Goal: Understand process/instructions: Learn about a topic

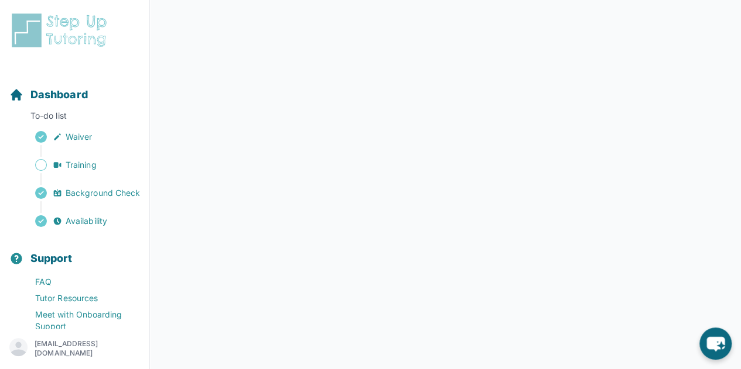
scroll to position [247, 0]
click at [63, 28] on img at bounding box center [61, 30] width 104 height 37
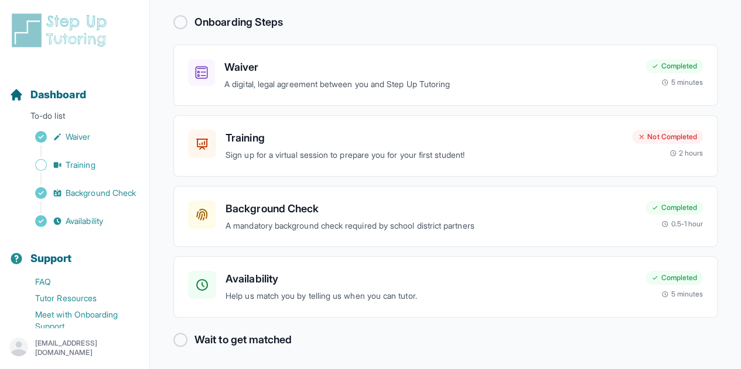
scroll to position [71, 0]
click at [297, 150] on p "Sign up for a virtual session to prepare you for your first student!" at bounding box center [423, 154] width 397 height 13
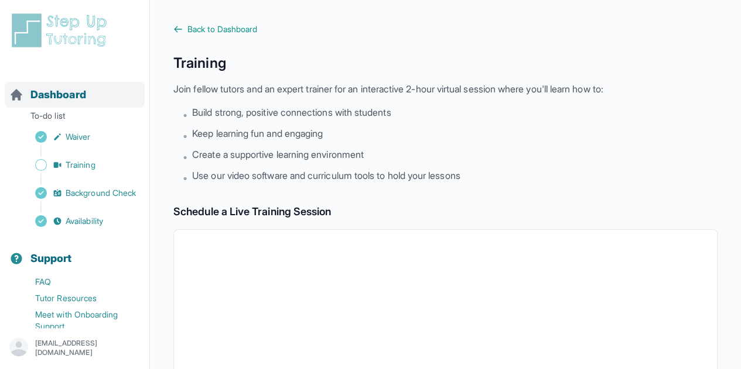
click at [84, 91] on span "Dashboard" at bounding box center [58, 95] width 56 height 16
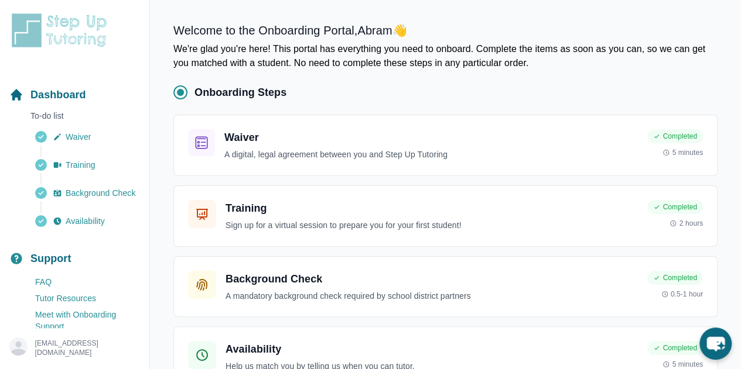
scroll to position [71, 0]
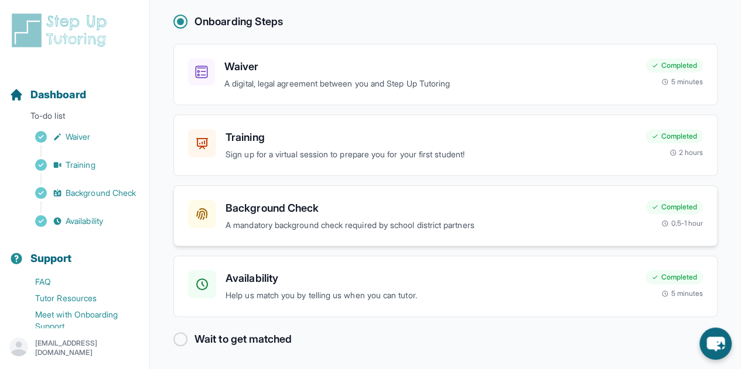
click at [332, 214] on h3 "Background Check" at bounding box center [430, 208] width 410 height 16
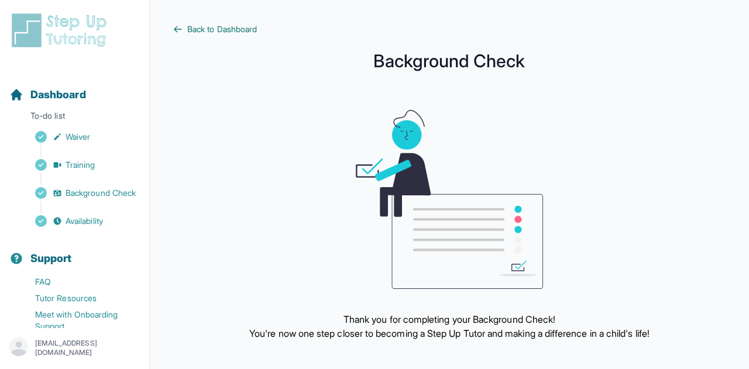
click at [177, 30] on icon at bounding box center [177, 29] width 9 height 9
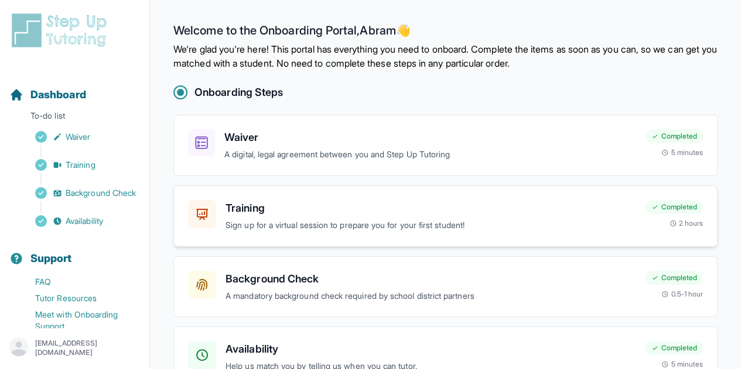
scroll to position [60, 0]
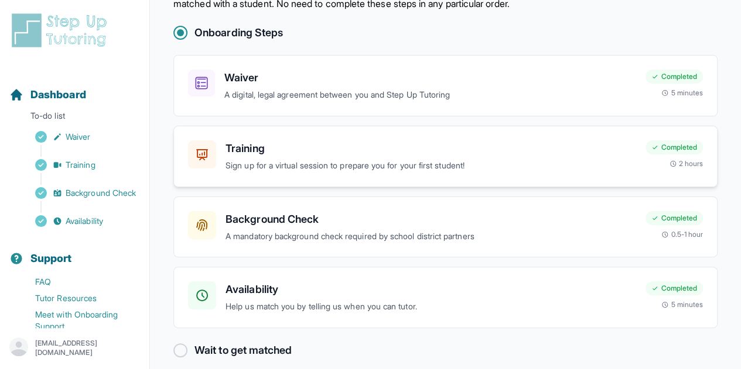
click at [304, 162] on p "Sign up for a virtual session to prepare you for your first student!" at bounding box center [430, 165] width 410 height 13
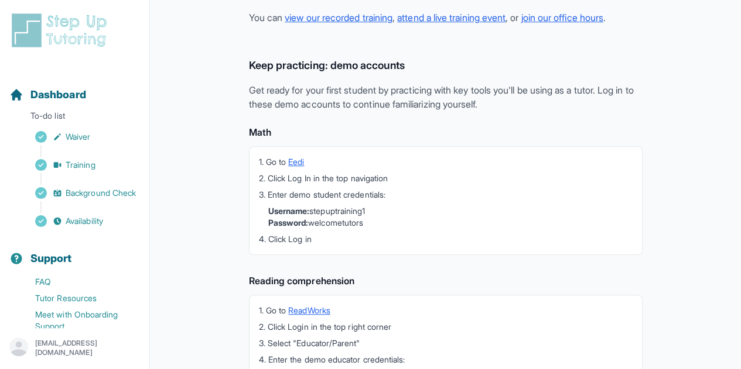
scroll to position [367, 0]
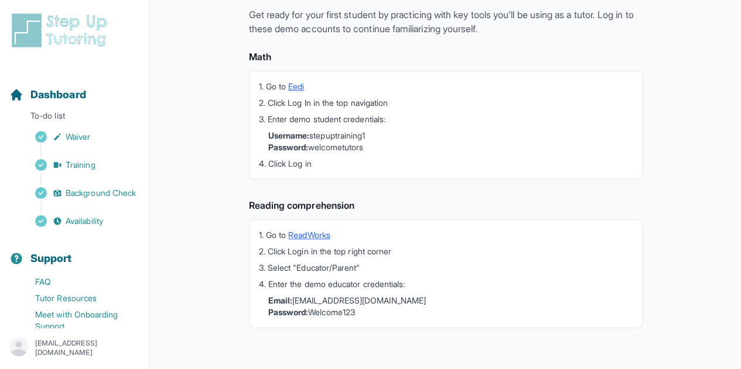
click at [85, 39] on img at bounding box center [61, 30] width 104 height 37
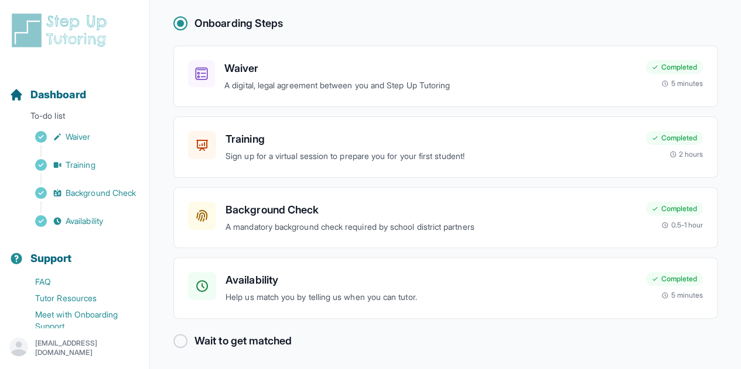
scroll to position [71, 0]
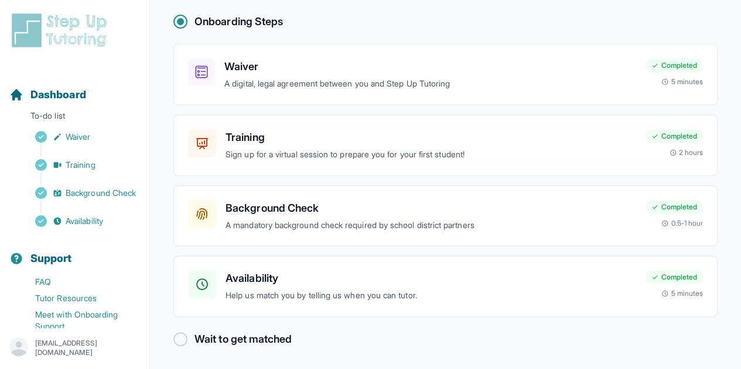
click at [264, 338] on h2 "Wait to get matched" at bounding box center [242, 339] width 97 height 16
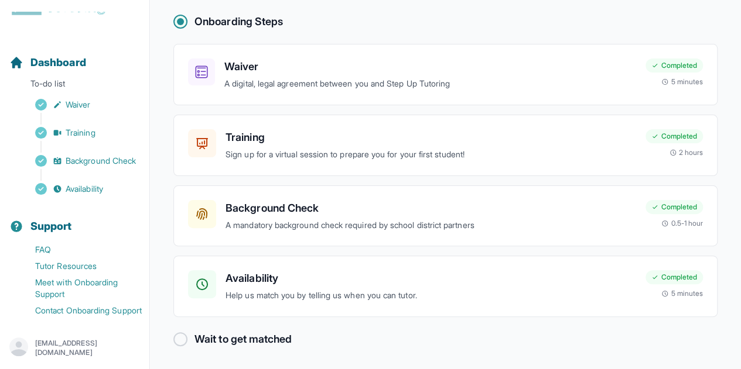
scroll to position [0, 0]
